Goal: Transaction & Acquisition: Subscribe to service/newsletter

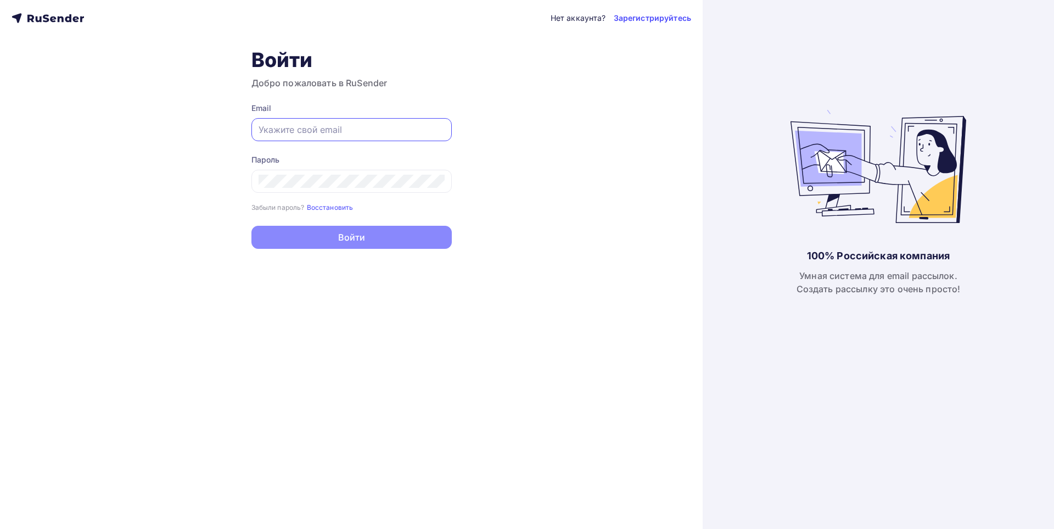
click at [309, 129] on input "text" at bounding box center [352, 129] width 186 height 13
type input "[EMAIL_ADDRESS][DOMAIN_NAME]"
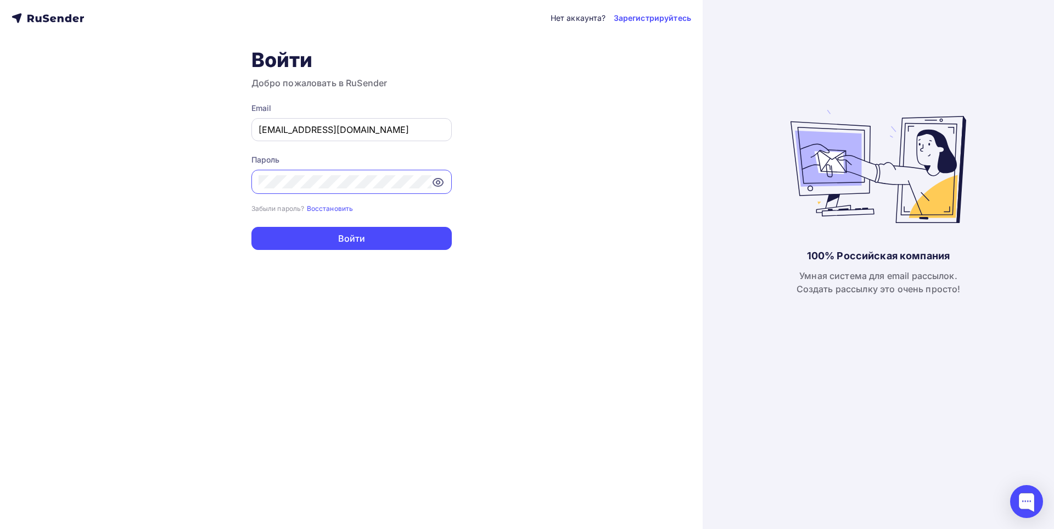
click at [251, 227] on button "Войти" at bounding box center [351, 238] width 200 height 23
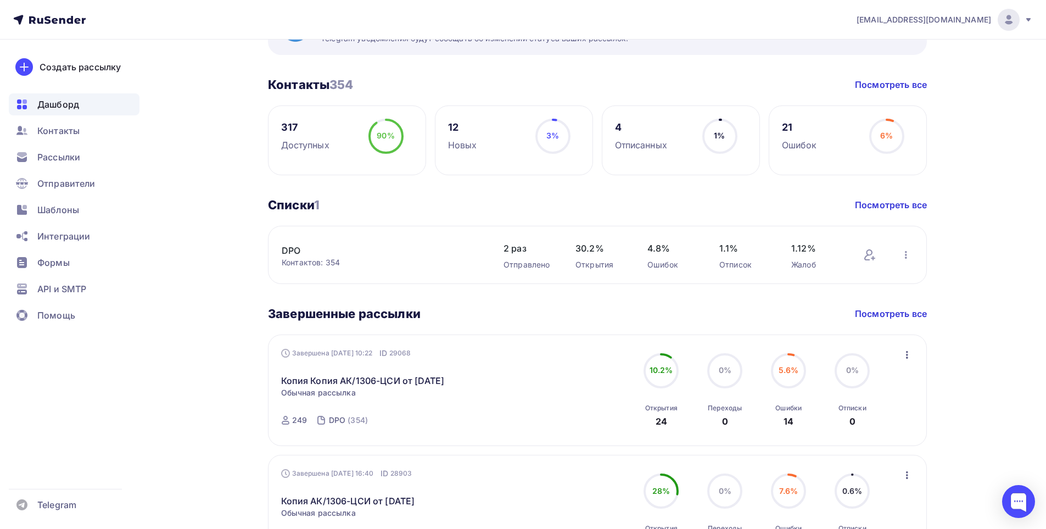
scroll to position [227, 0]
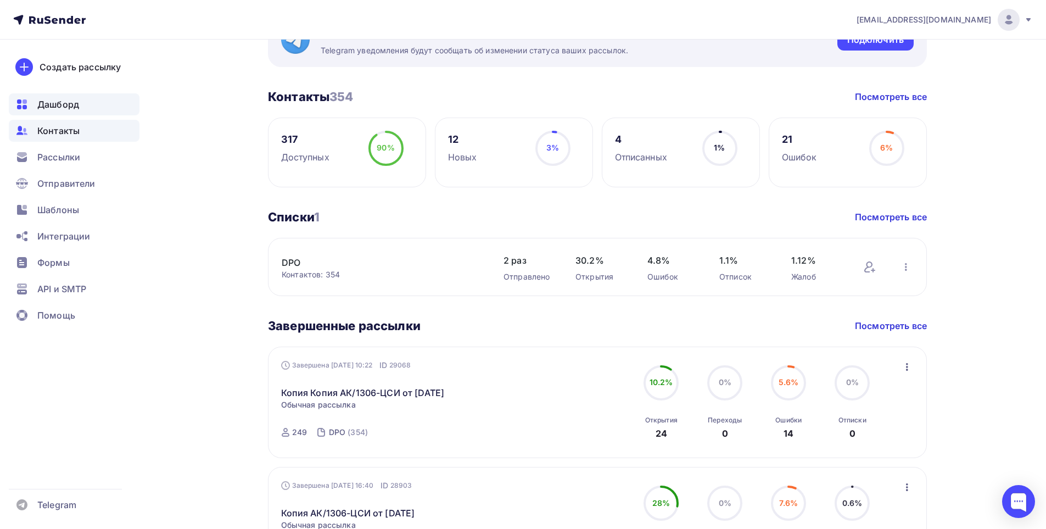
click at [83, 133] on div "Контакты" at bounding box center [74, 131] width 131 height 22
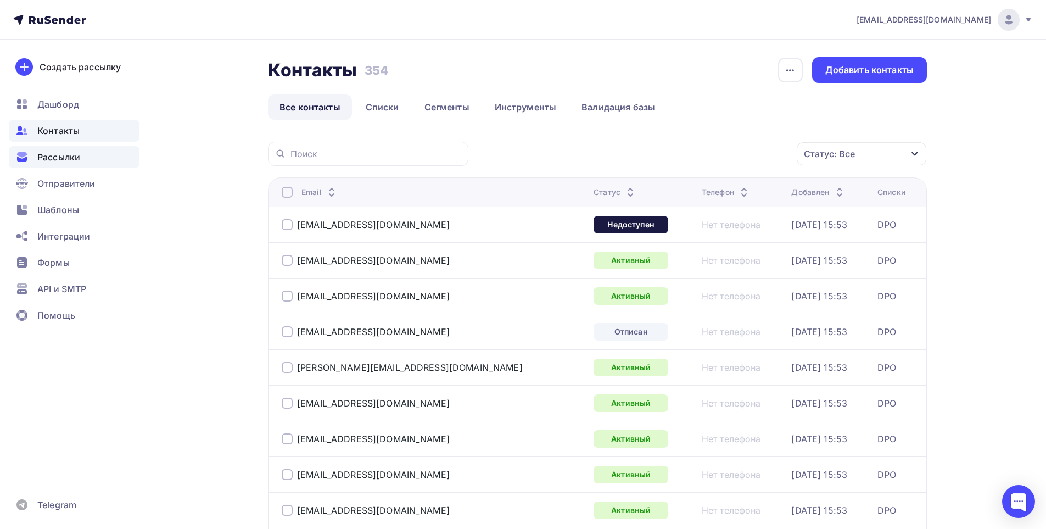
click at [65, 152] on span "Рассылки" at bounding box center [58, 156] width 43 height 13
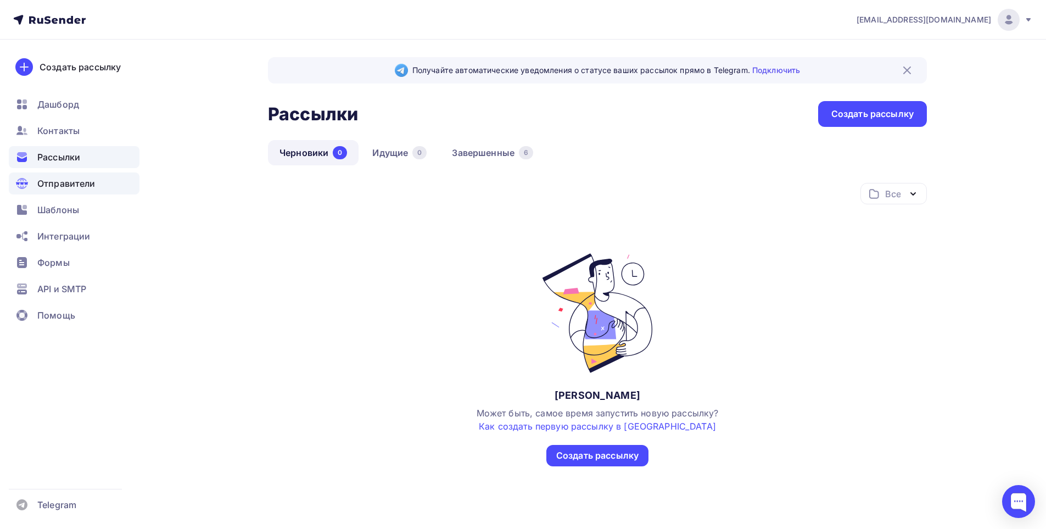
click at [86, 179] on span "Отправители" at bounding box center [66, 183] width 58 height 13
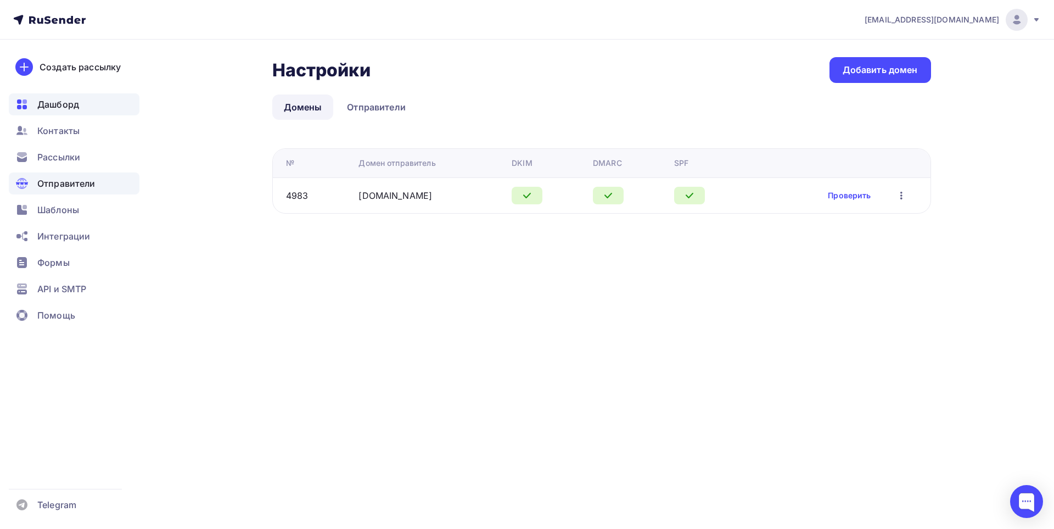
click at [70, 103] on span "Дашборд" at bounding box center [58, 104] width 42 height 13
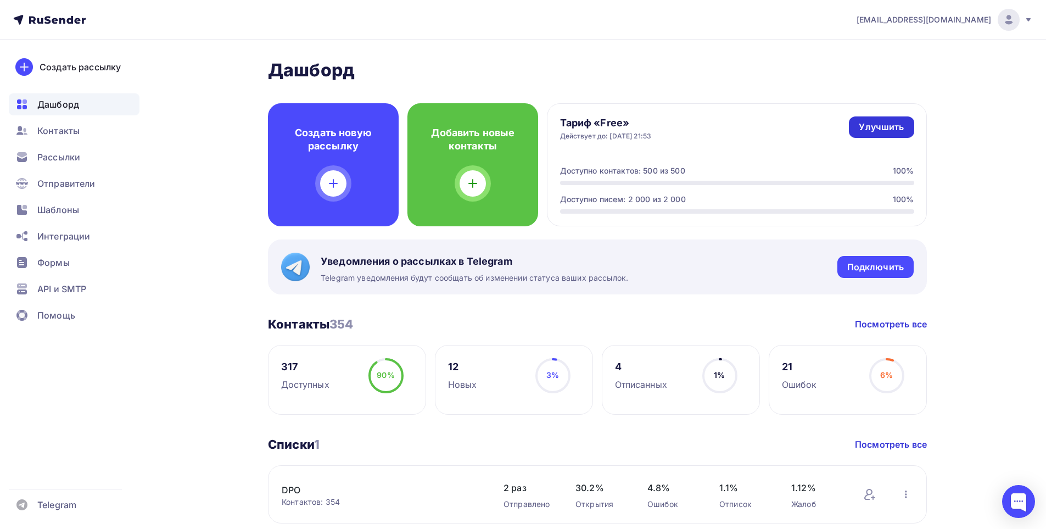
click at [892, 124] on div "Улучшить" at bounding box center [881, 127] width 45 height 13
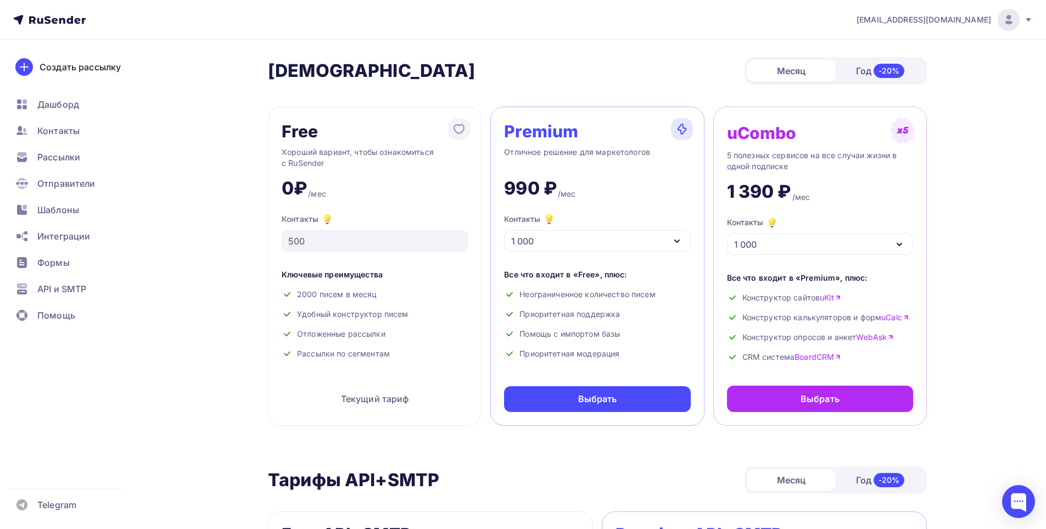
click at [552, 240] on div "1 000" at bounding box center [597, 240] width 186 height 21
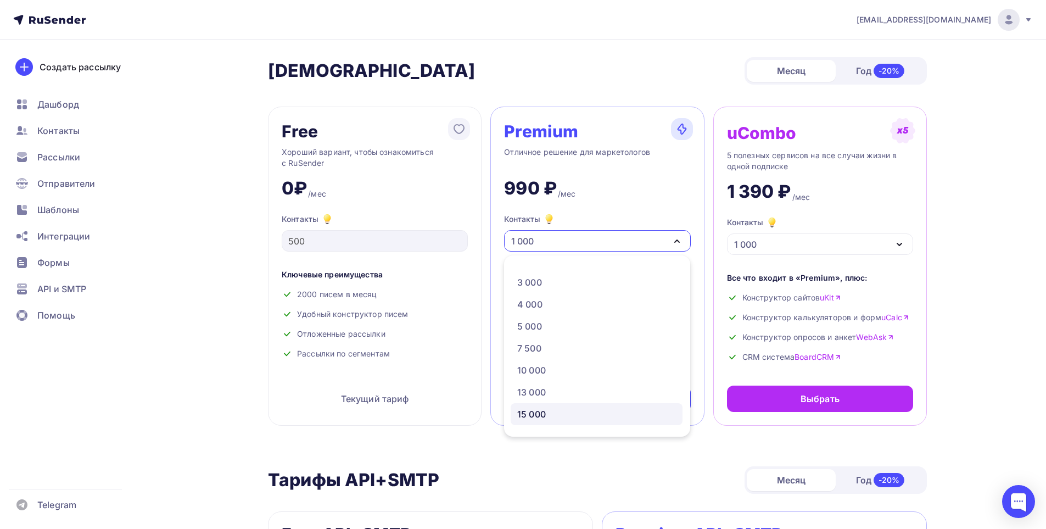
scroll to position [55, 0]
click at [550, 394] on div "15 000" at bounding box center [596, 395] width 159 height 13
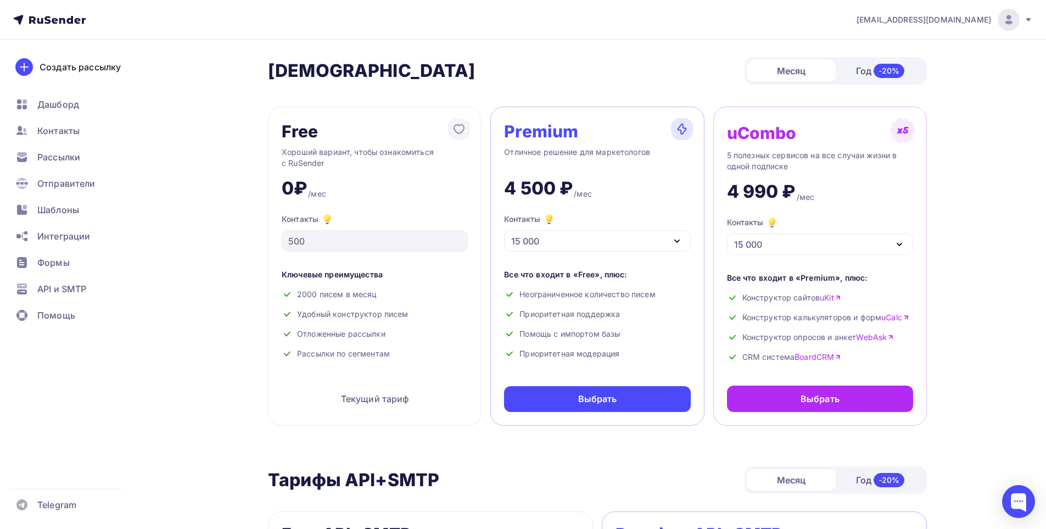
click at [860, 73] on div "Год -20%" at bounding box center [880, 70] width 89 height 23
click at [802, 68] on div "Месяц" at bounding box center [791, 71] width 89 height 22
click at [576, 242] on div "15 000" at bounding box center [597, 240] width 186 height 21
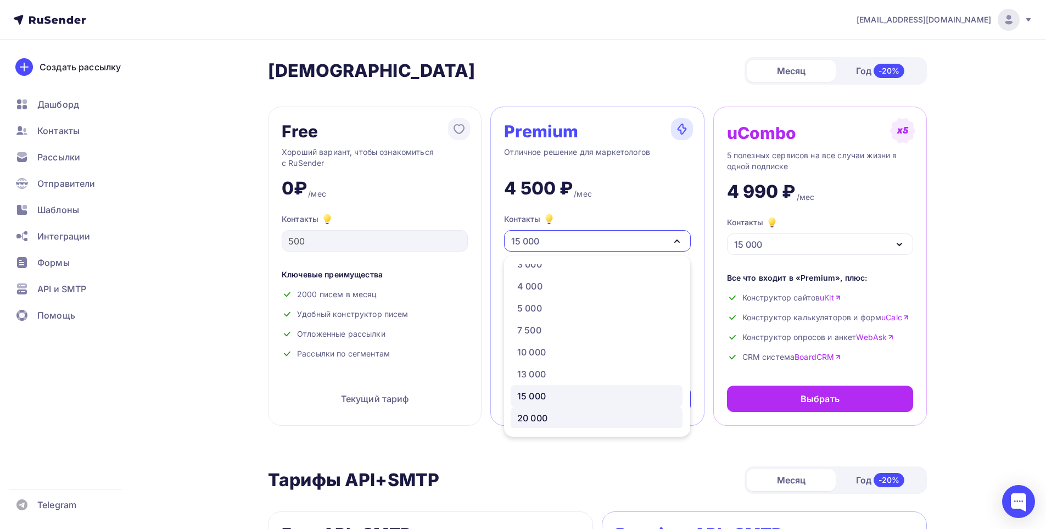
click at [535, 417] on div "20 000" at bounding box center [532, 417] width 30 height 13
